Goal: Find contact information: Find contact information

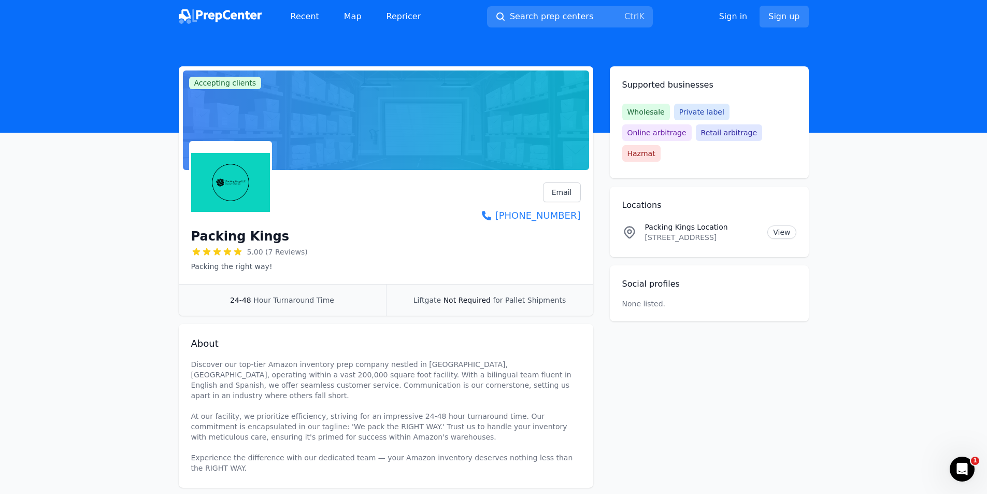
scroll to position [52, 0]
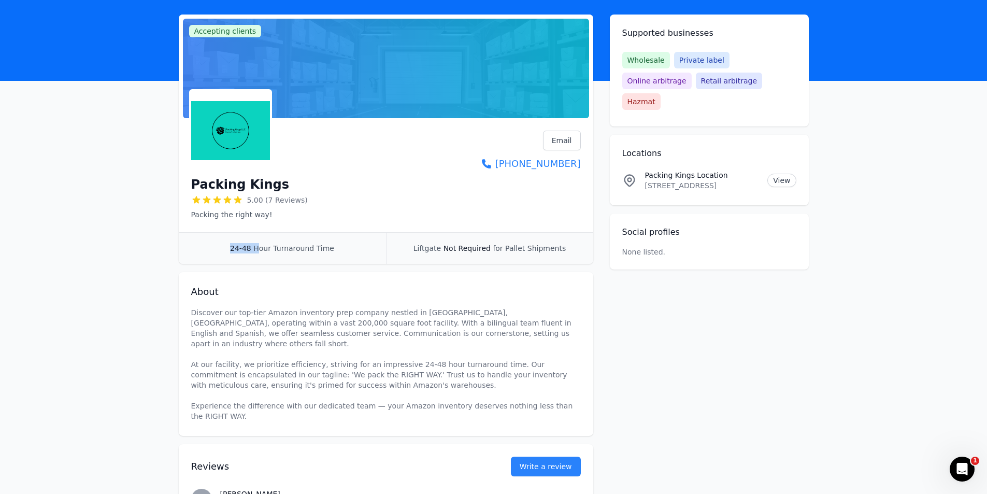
drag, startPoint x: 235, startPoint y: 251, endPoint x: 262, endPoint y: 250, distance: 27.0
click at [262, 250] on div "24-48 Hour Turnaround Time" at bounding box center [282, 248] width 207 height 31
click at [569, 140] on link "Email" at bounding box center [562, 141] width 38 height 20
drag, startPoint x: 782, startPoint y: 339, endPoint x: 762, endPoint y: 310, distance: 35.5
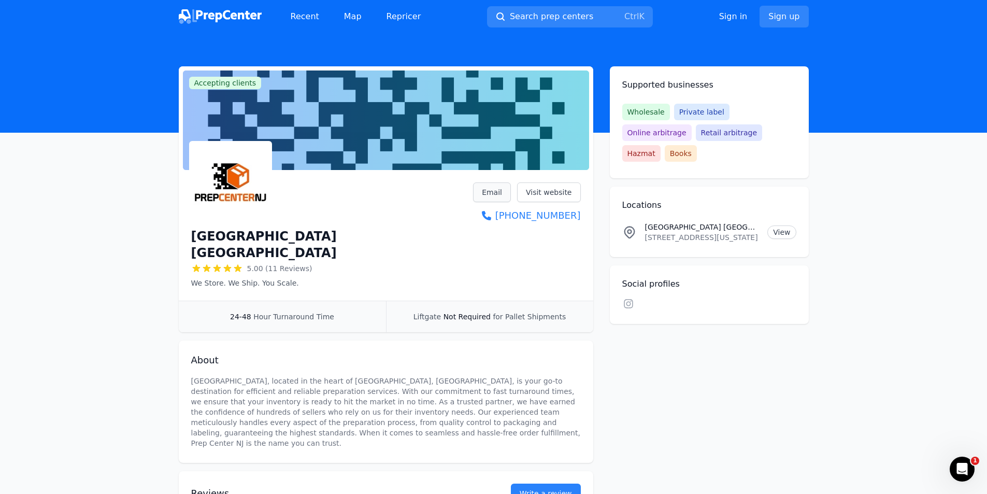
drag, startPoint x: 556, startPoint y: 195, endPoint x: 494, endPoint y: 192, distance: 61.8
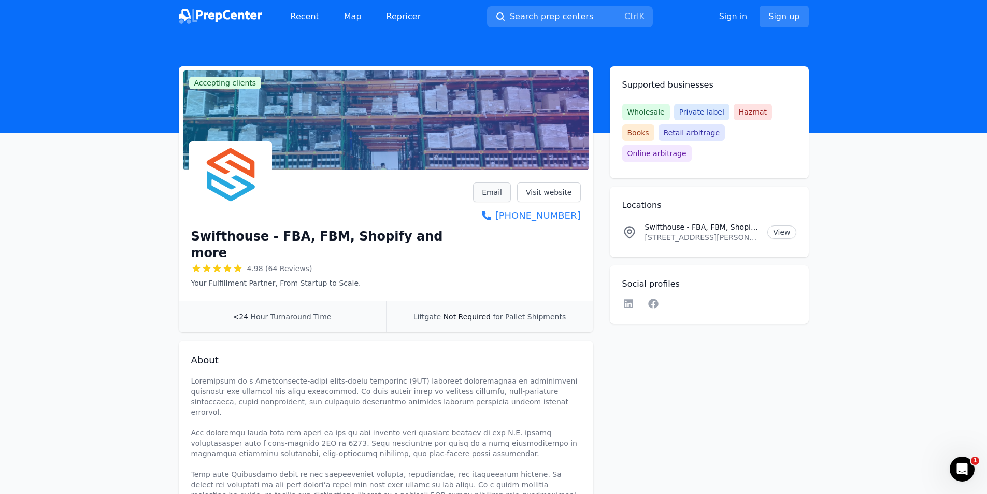
drag, startPoint x: 562, startPoint y: 193, endPoint x: 497, endPoint y: 193, distance: 64.8
